Goal: Task Accomplishment & Management: Manage account settings

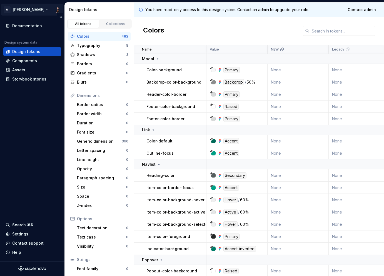
click at [58, 9] on html "W [PERSON_NAME] Documentation Design system data Design tokens Components Asset…" at bounding box center [192, 138] width 384 height 276
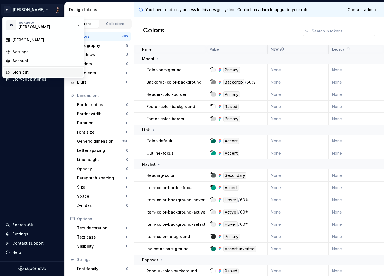
click at [26, 71] on div "Sign out" at bounding box center [47, 72] width 68 height 6
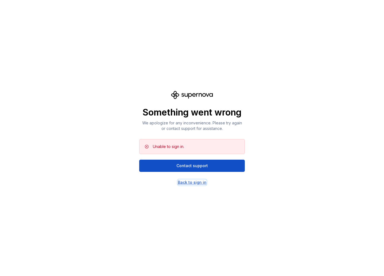
click at [184, 182] on div "Back to sign in" at bounding box center [192, 183] width 29 height 6
